Goal: Information Seeking & Learning: Learn about a topic

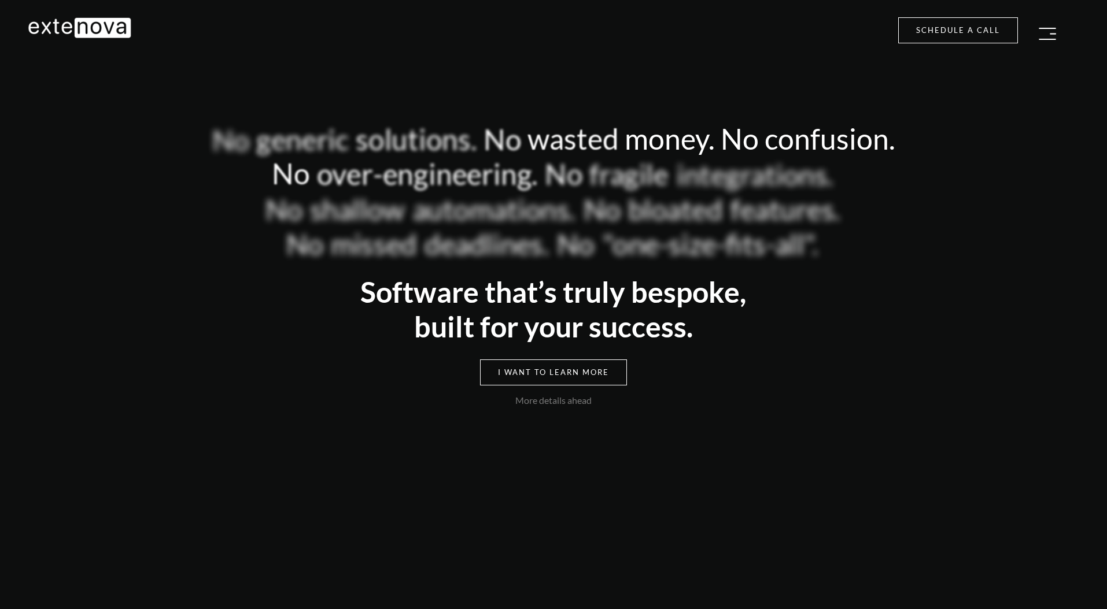
click at [1046, 29] on img "button" at bounding box center [1046, 34] width 17 height 12
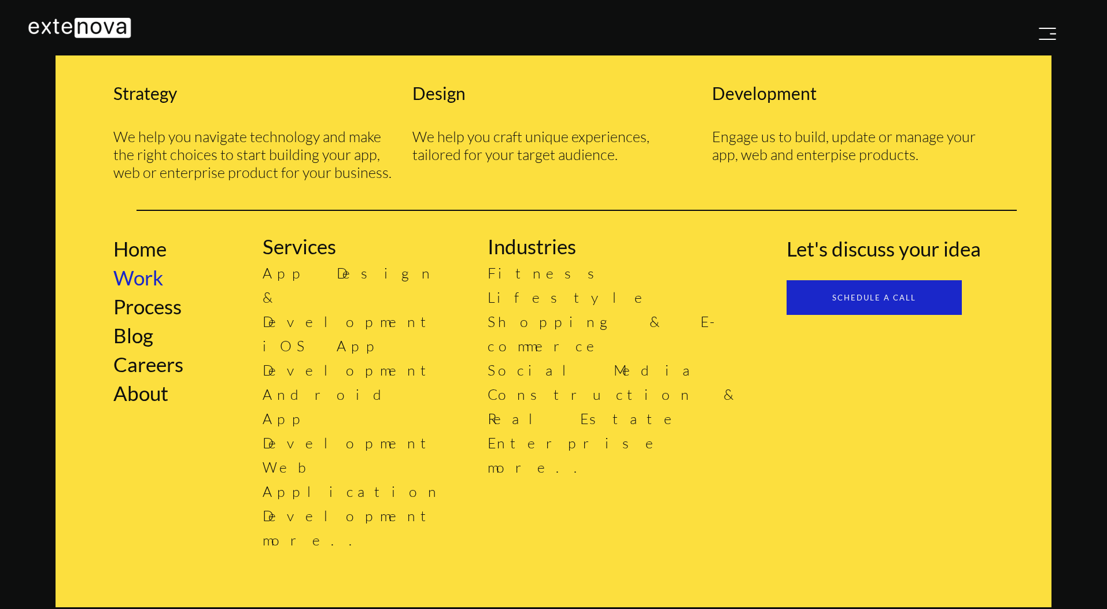
click at [152, 279] on link "Work" at bounding box center [138, 277] width 50 height 24
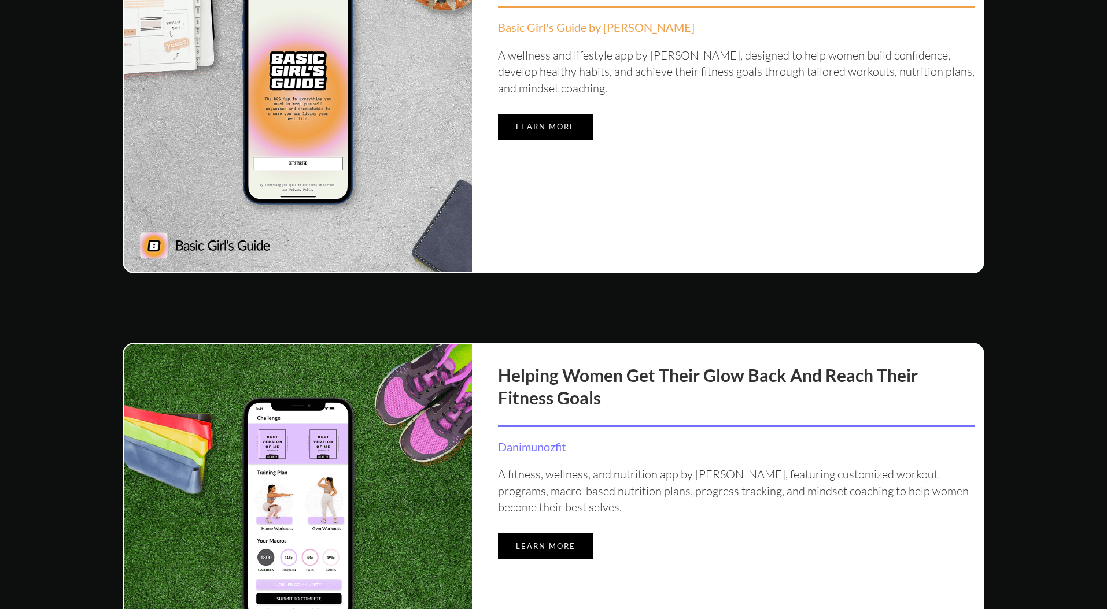
scroll to position [1278, 0]
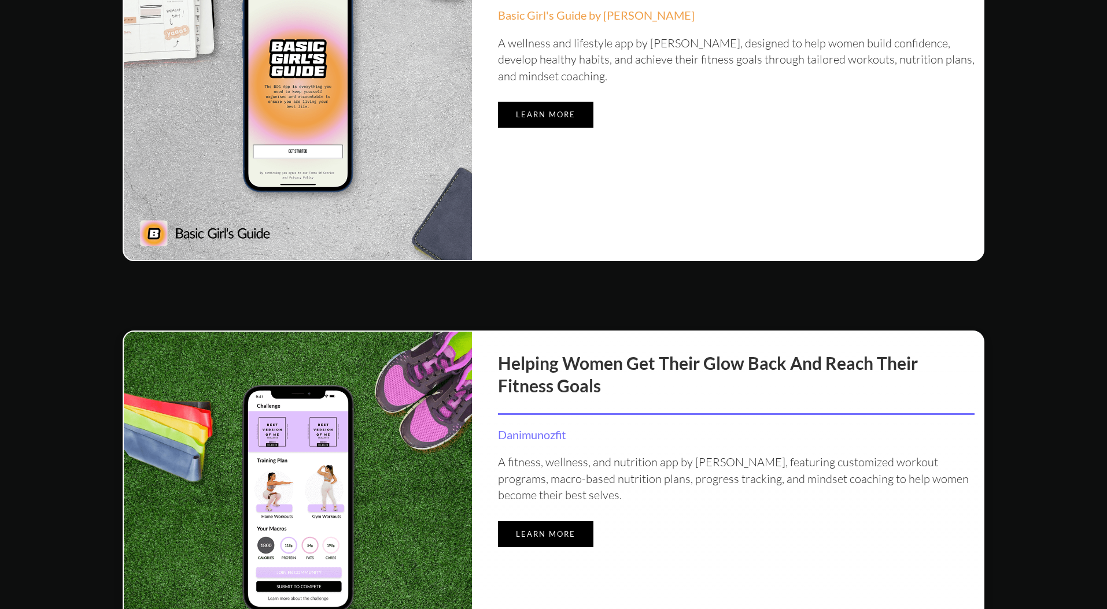
click at [550, 541] on link "Learn more" at bounding box center [545, 534] width 95 height 26
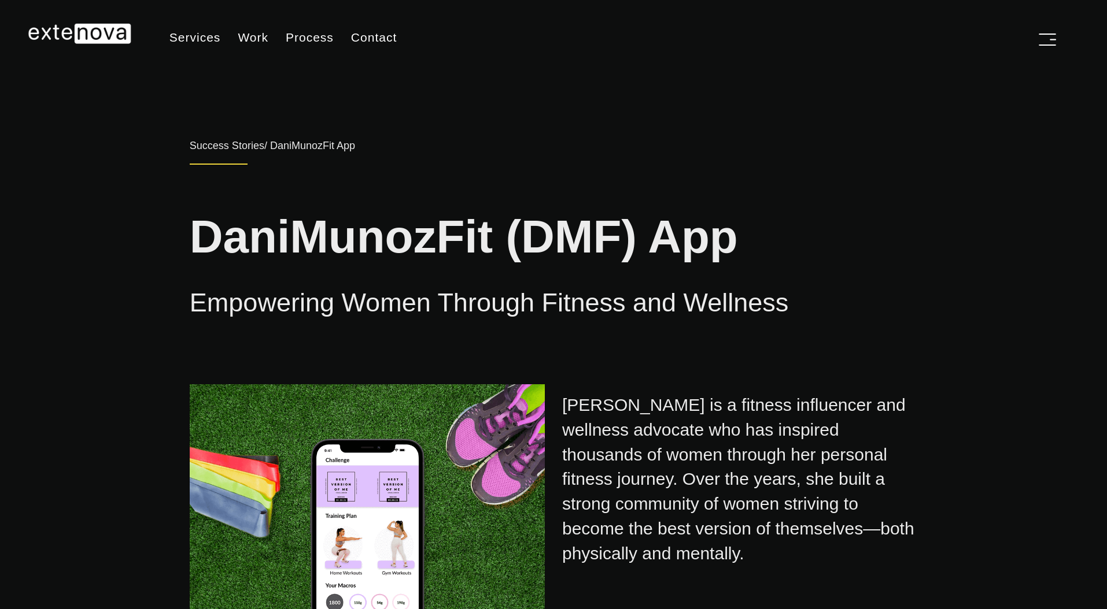
type input "[EMAIL_ADDRESS][DOMAIN_NAME]"
click at [632, 418] on div "[PERSON_NAME] is a fitness influencer and wellness advocate who has inspired th…" at bounding box center [739, 475] width 355 height 182
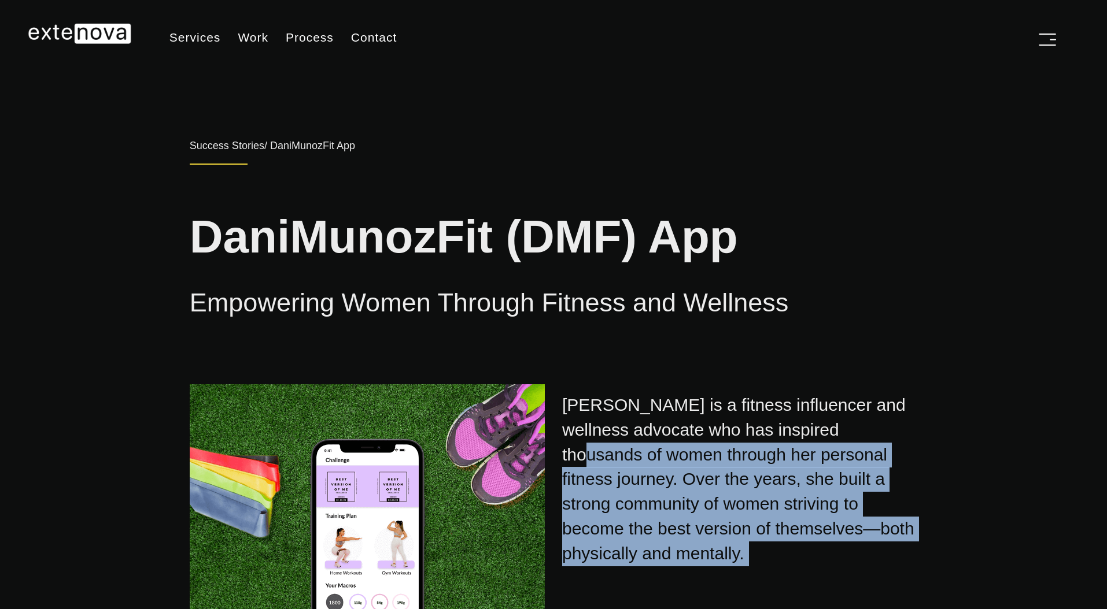
drag, startPoint x: 632, startPoint y: 418, endPoint x: 800, endPoint y: 541, distance: 208.5
click at [800, 541] on div "[PERSON_NAME] is a fitness influencer and wellness advocate who has inspired th…" at bounding box center [739, 475] width 355 height 182
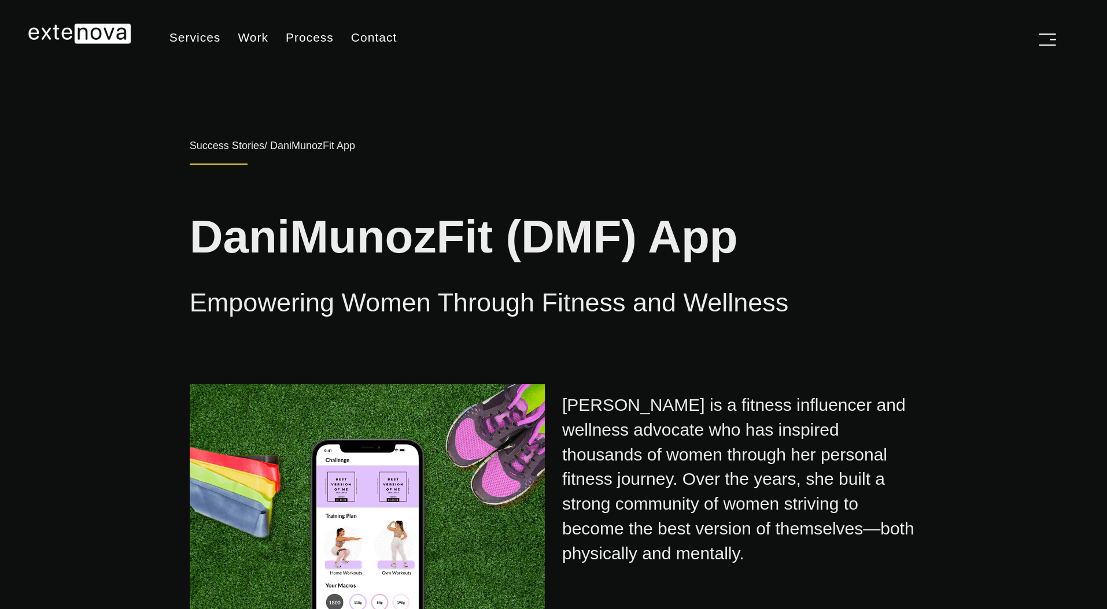
drag, startPoint x: 798, startPoint y: 537, endPoint x: 623, endPoint y: 395, distance: 225.6
click at [623, 395] on div "[PERSON_NAME] is a fitness influencer and wellness advocate who has inspired th…" at bounding box center [739, 475] width 355 height 182
click at [546, 361] on div at bounding box center [553, 363] width 727 height 12
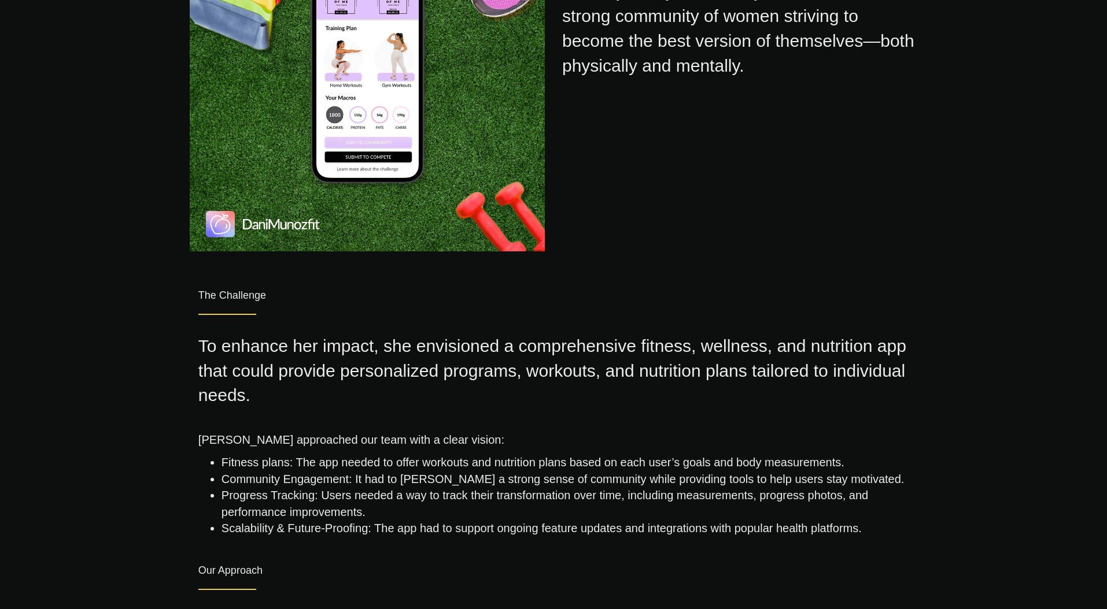
scroll to position [498, 0]
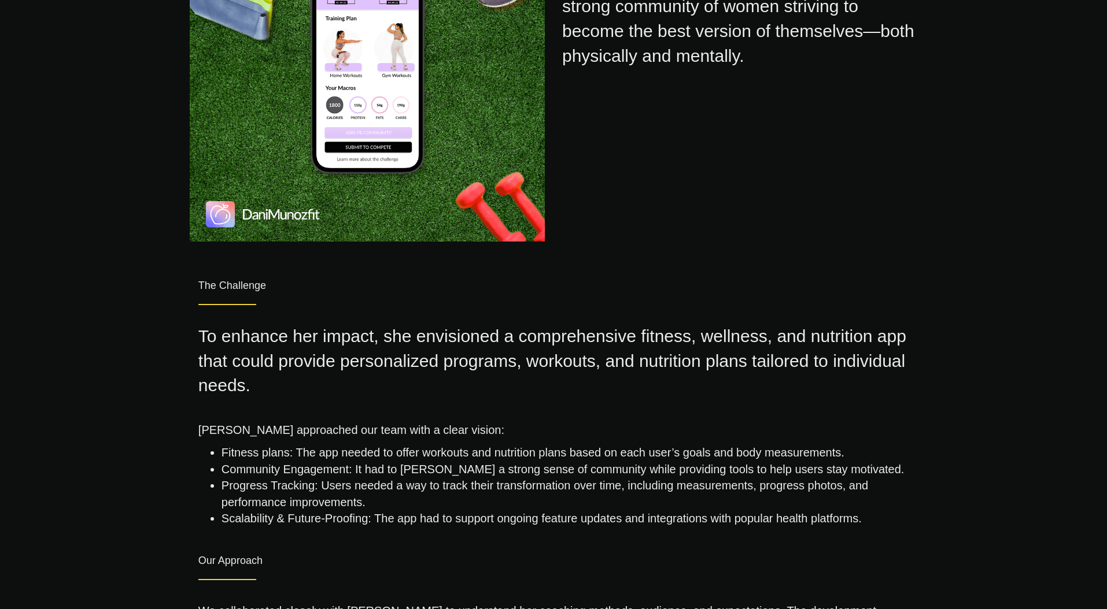
click at [284, 445] on li "Fitness plans: The app needed to offer workouts and nutrition plans based on ea…" at bounding box center [564, 453] width 687 height 17
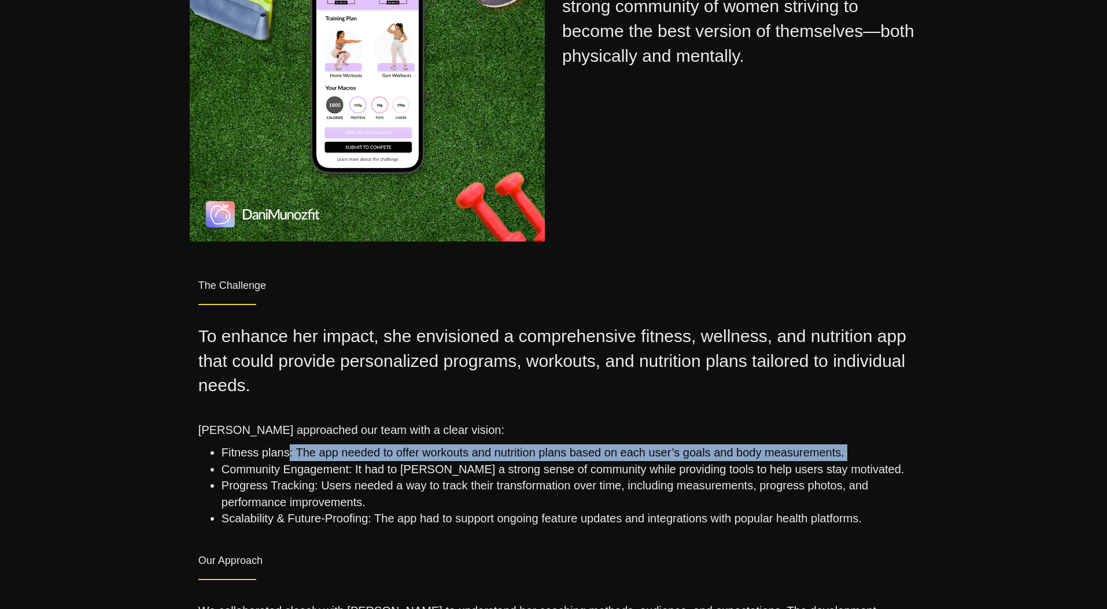
drag, startPoint x: 284, startPoint y: 434, endPoint x: 811, endPoint y: 435, distance: 526.7
click at [811, 445] on li "Fitness plans: The app needed to offer workouts and nutrition plans based on ea…" at bounding box center [564, 453] width 687 height 17
